Goal: Obtain resource: Obtain resource

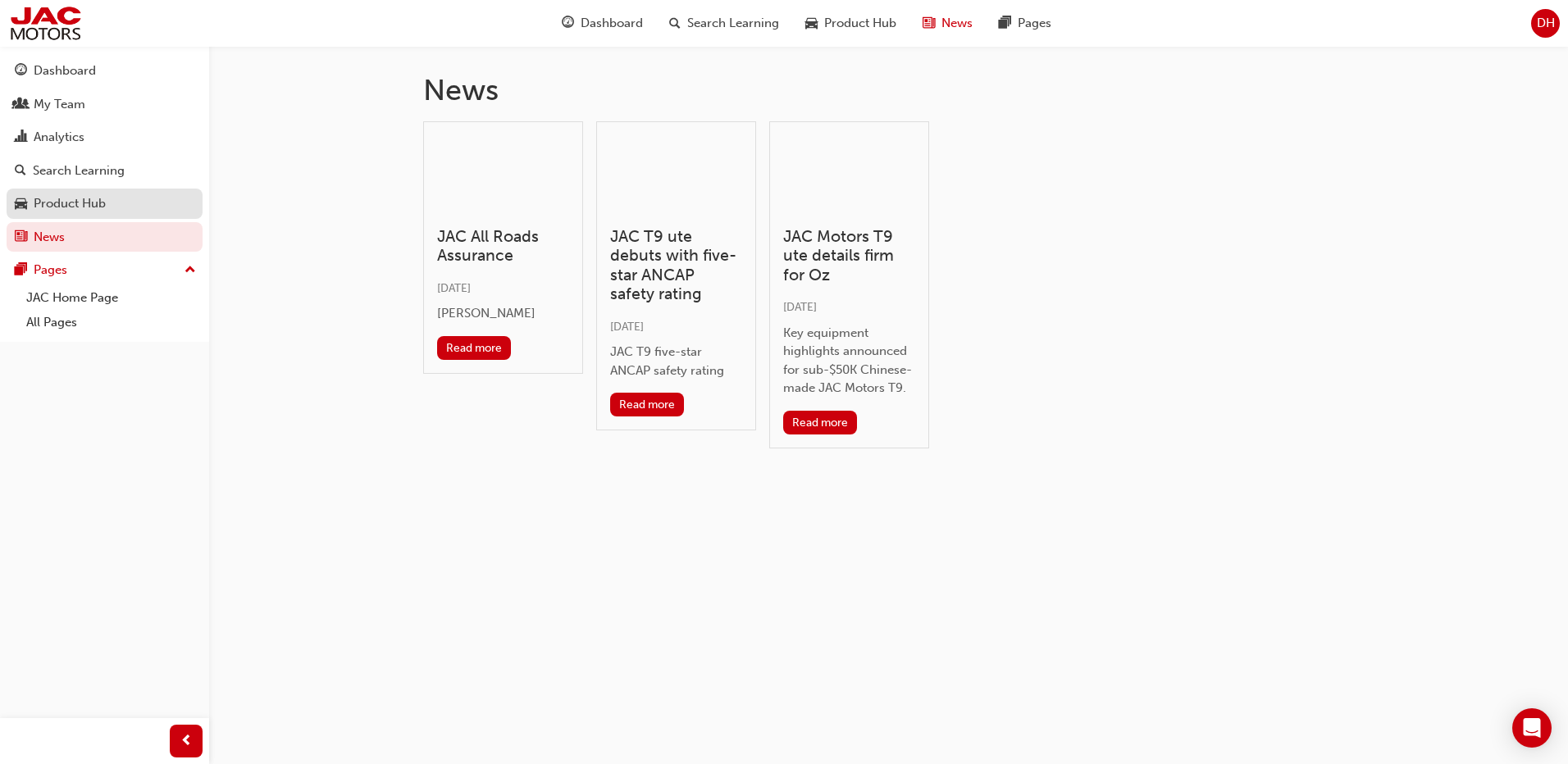
click at [90, 194] on div "Product Hub" at bounding box center [104, 204] width 180 height 20
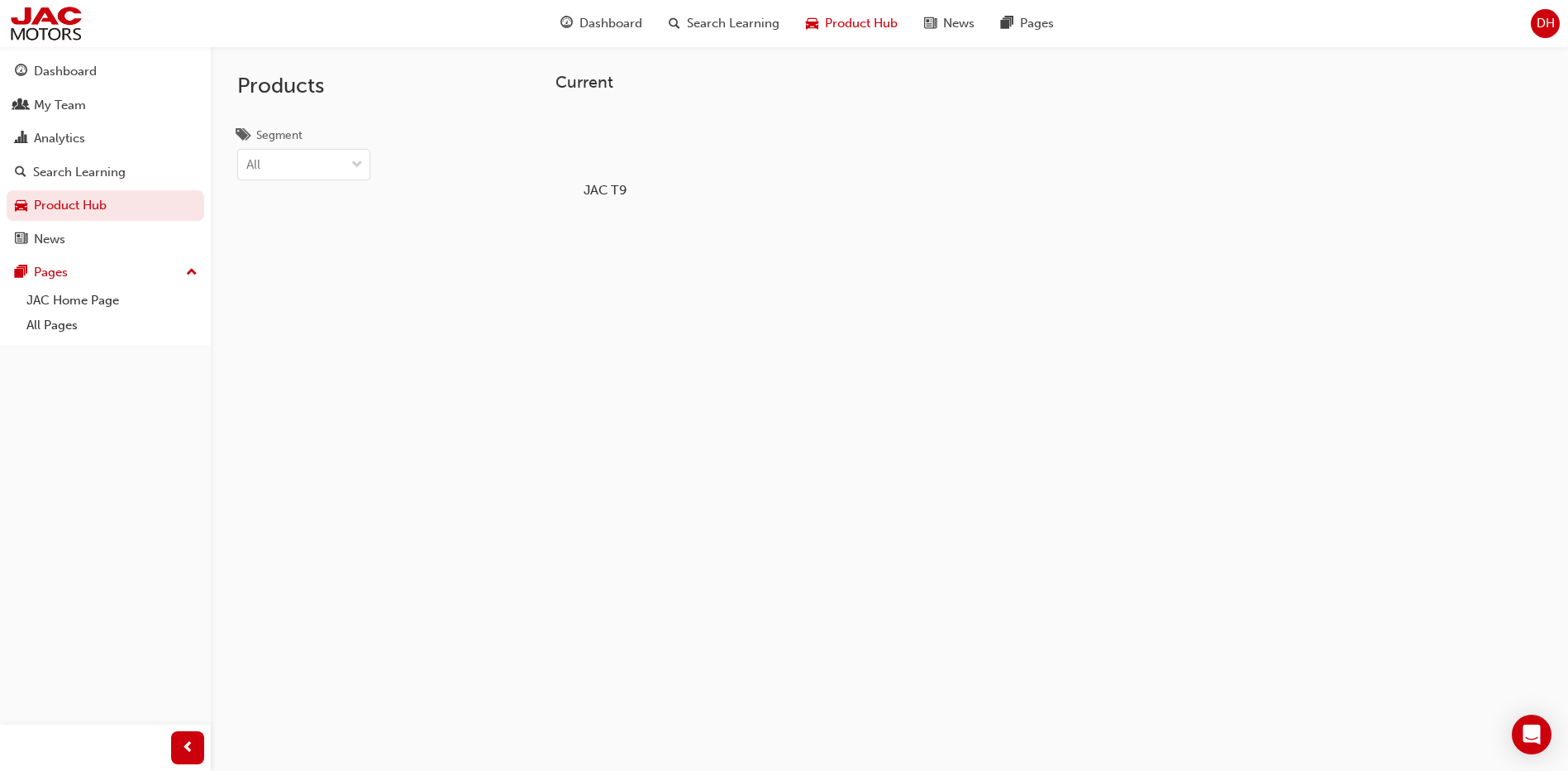
click at [608, 148] on div at bounding box center [606, 143] width 92 height 66
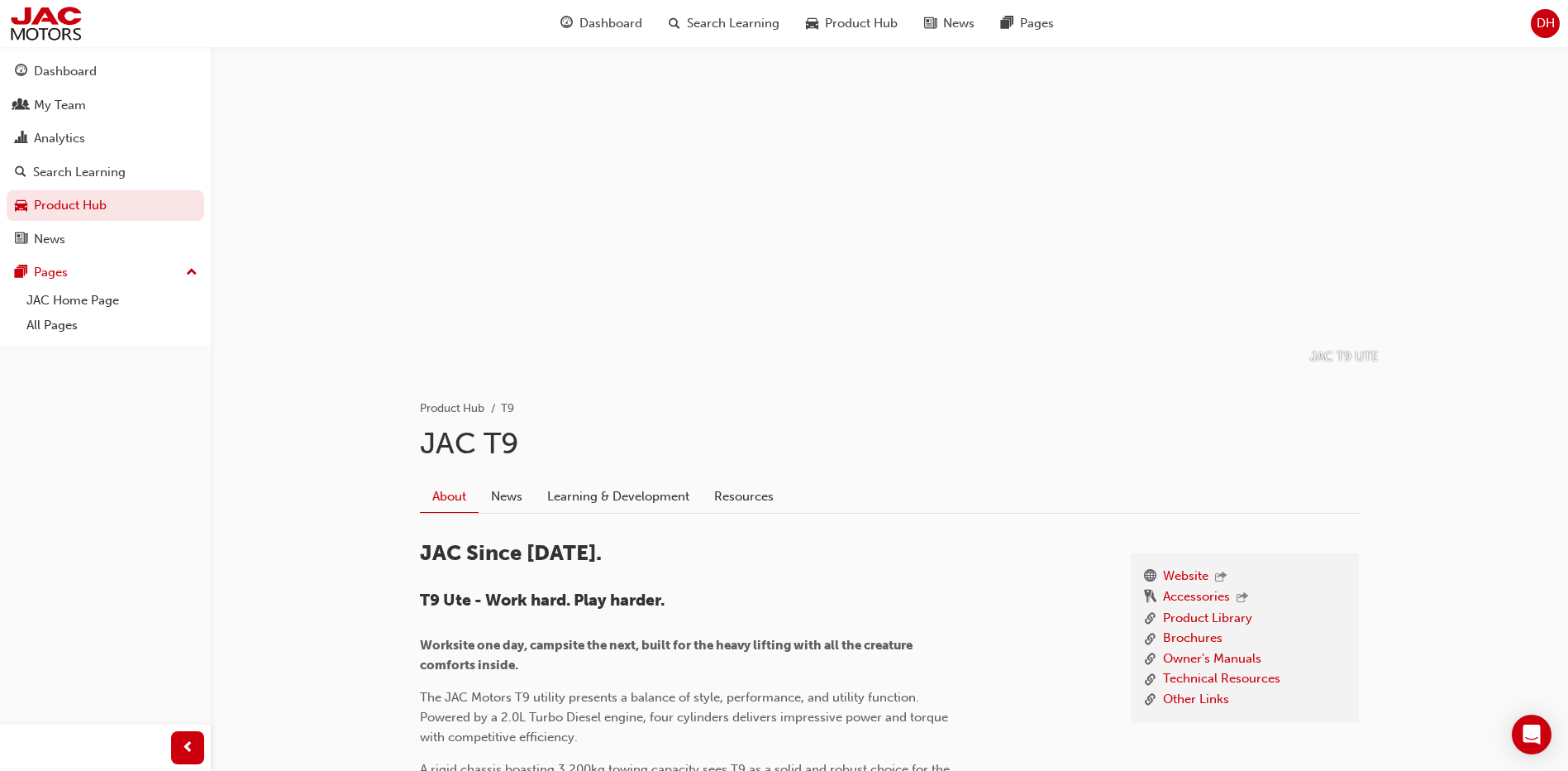
scroll to position [83, 0]
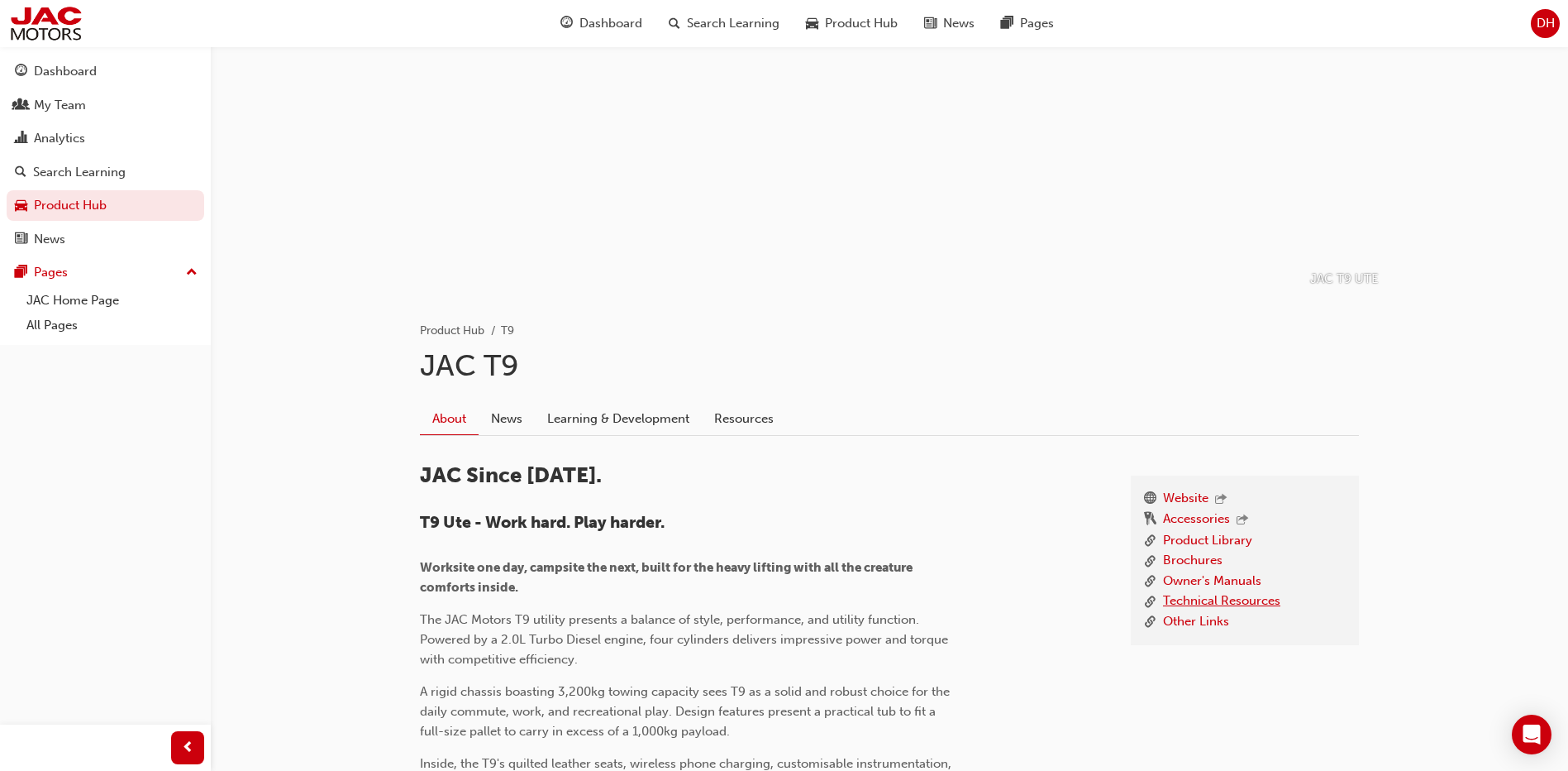
click at [1202, 603] on link "Technical Resources" at bounding box center [1221, 602] width 117 height 20
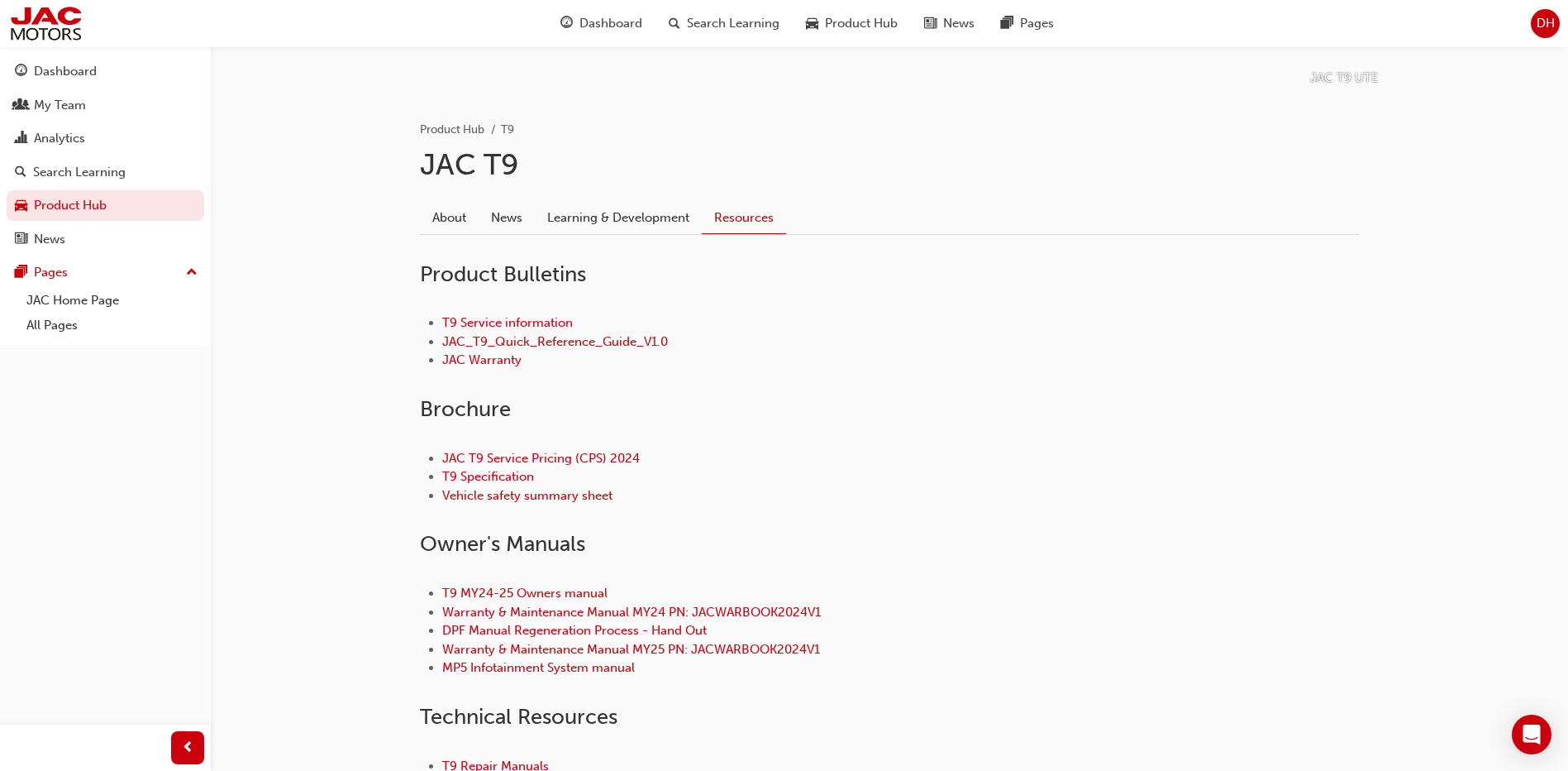
scroll to position [324, 0]
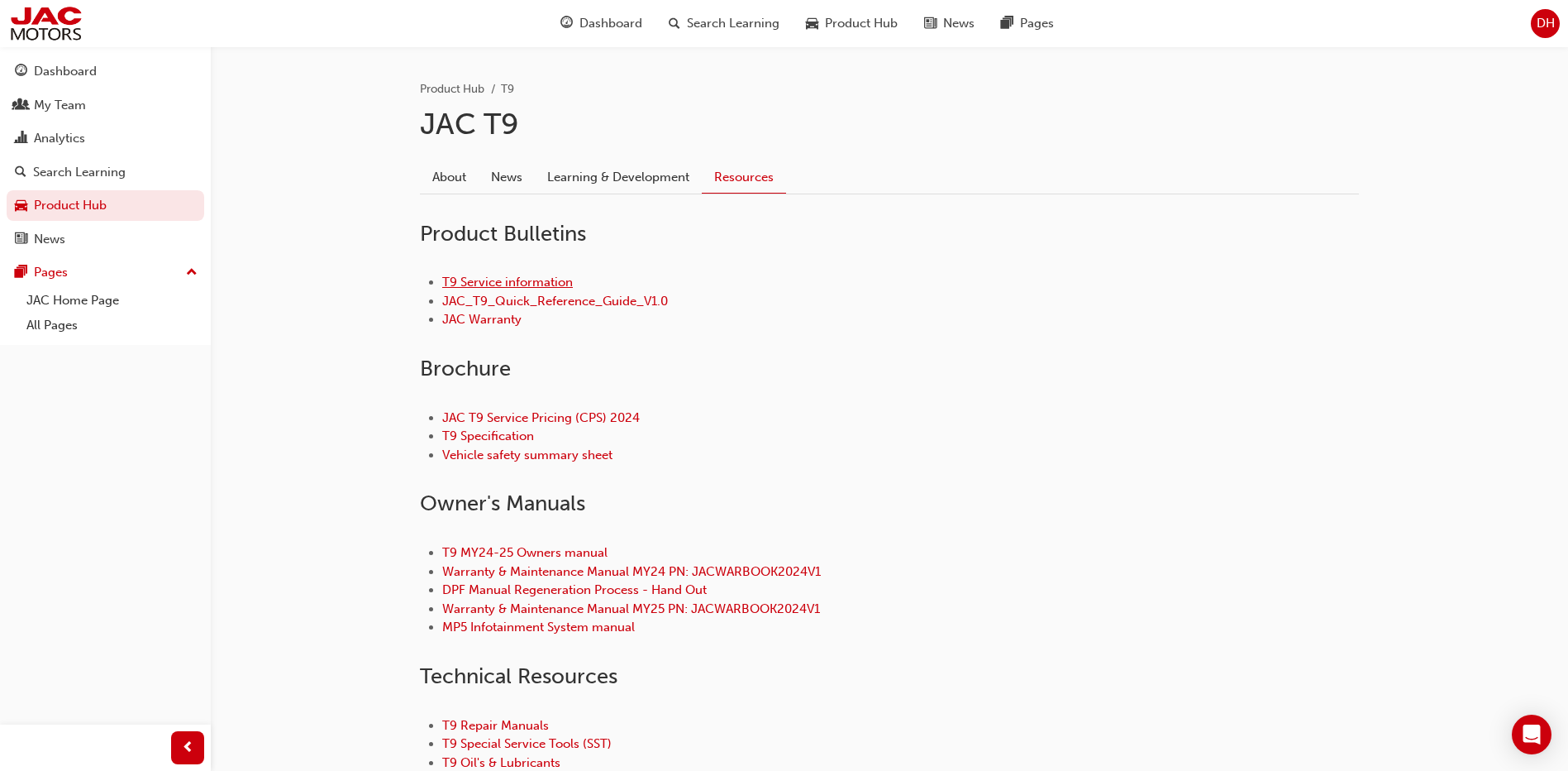
click at [539, 285] on link "T9 Service information" at bounding box center [507, 282] width 131 height 15
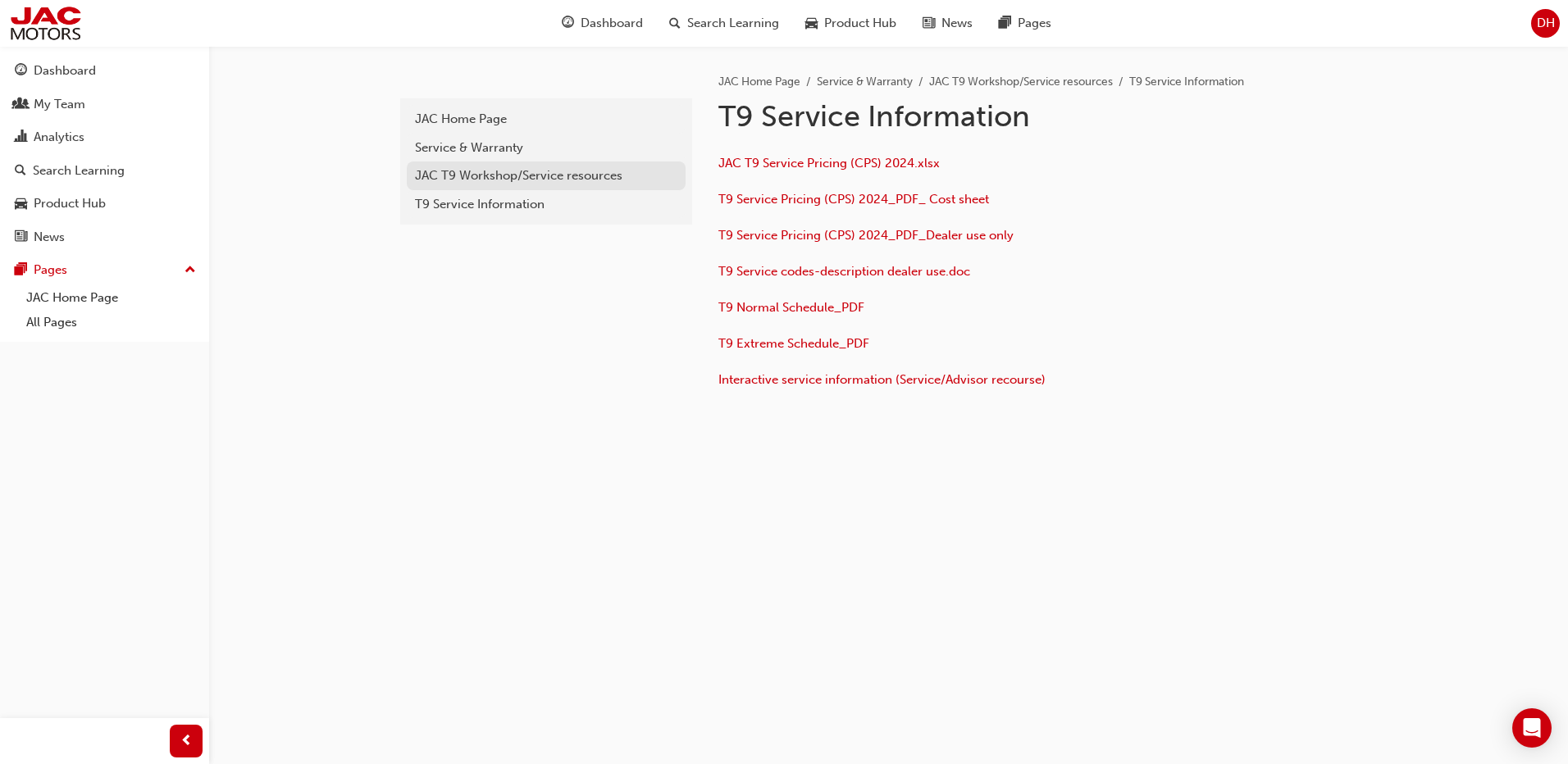
click at [485, 178] on div "JAC T9 Workshop/Service resources" at bounding box center [545, 175] width 262 height 19
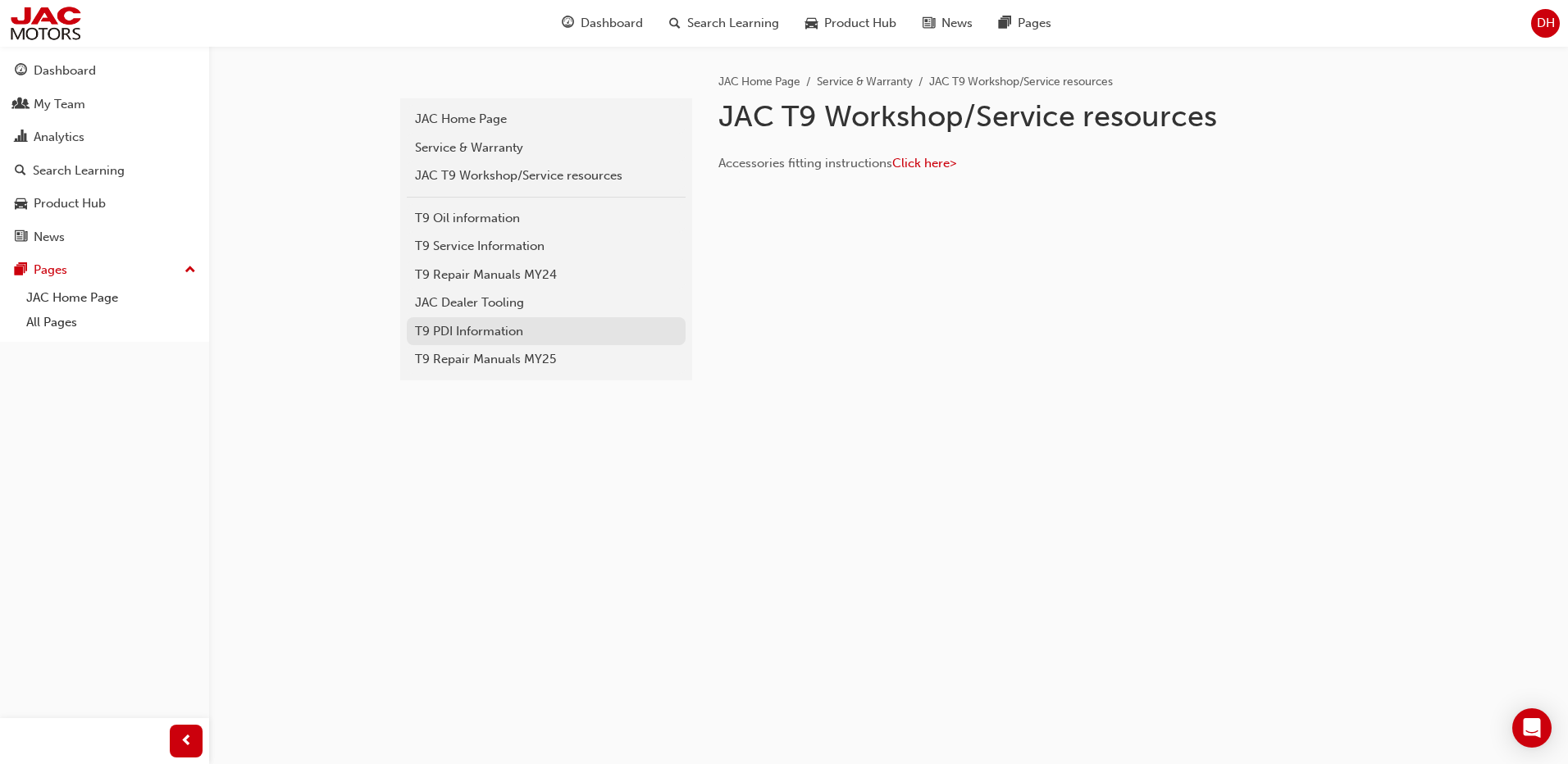
click at [488, 330] on div "T9 PDI Information" at bounding box center [545, 331] width 262 height 19
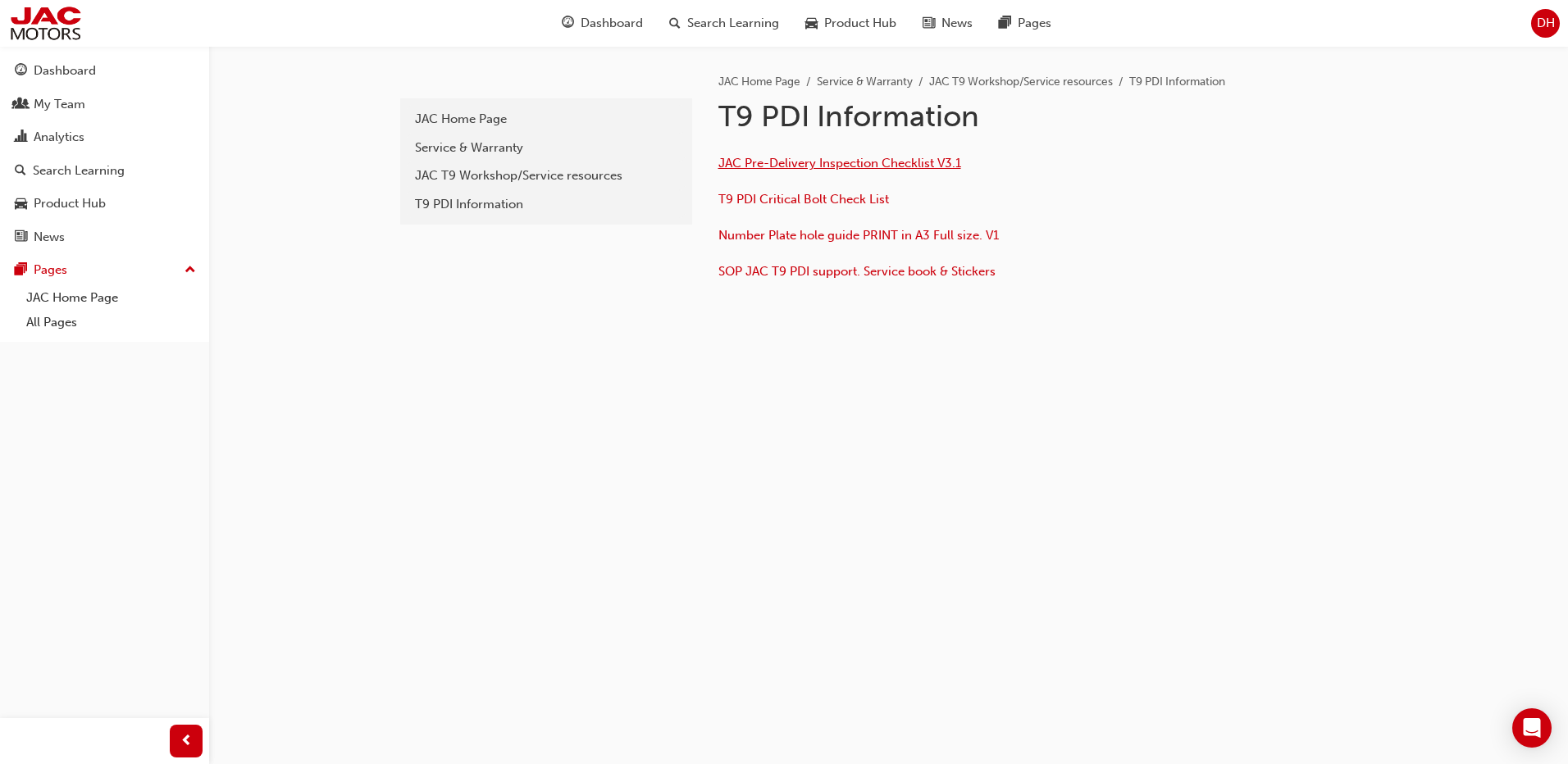
click at [916, 162] on span "JAC Pre-Delivery Inspection Checklist V3.1" at bounding box center [840, 163] width 243 height 15
click at [847, 199] on span "T9 PDI Critical Bolt Check List" at bounding box center [804, 199] width 171 height 15
